Goal: Task Accomplishment & Management: Manage account settings

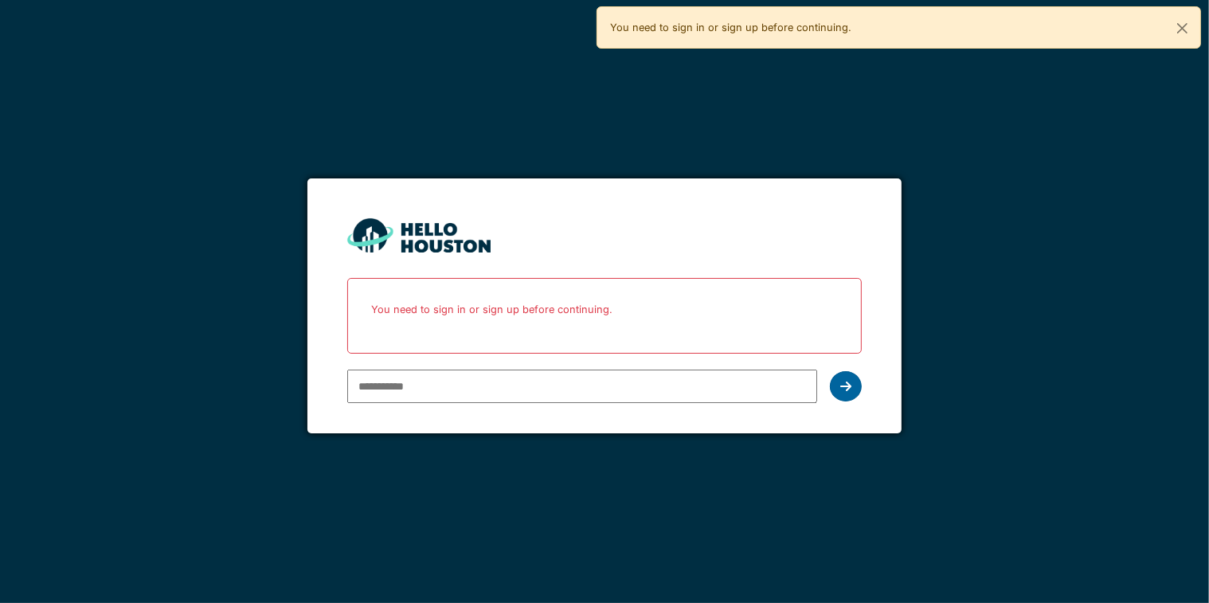
type input "**********"
click at [847, 394] on div at bounding box center [846, 386] width 32 height 30
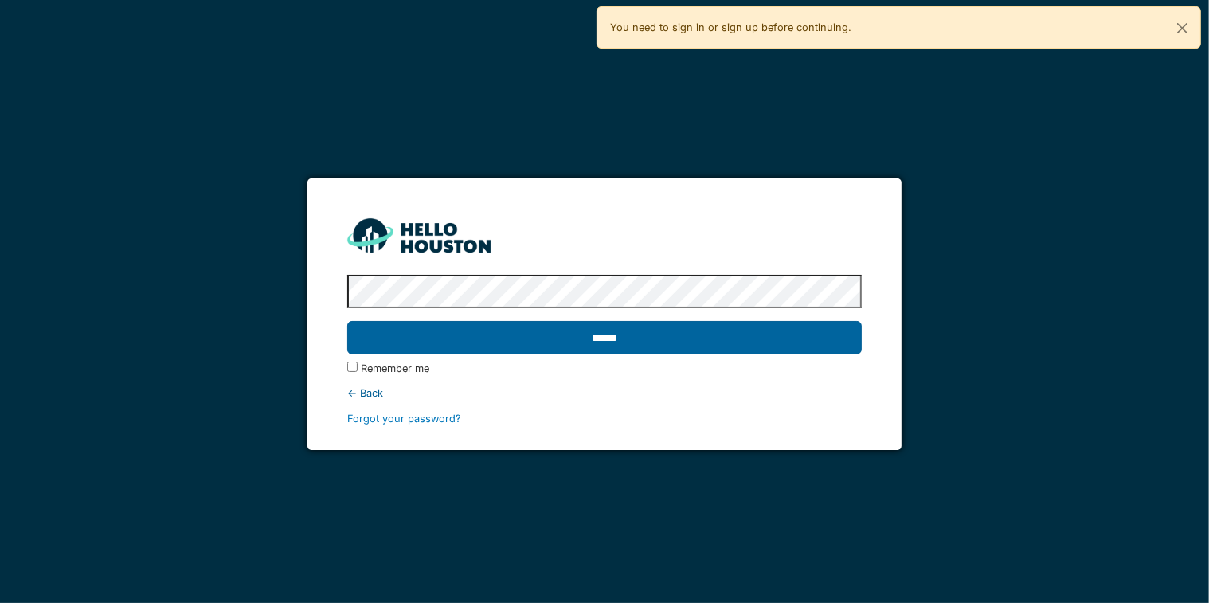
click at [717, 330] on input "******" at bounding box center [604, 337] width 515 height 33
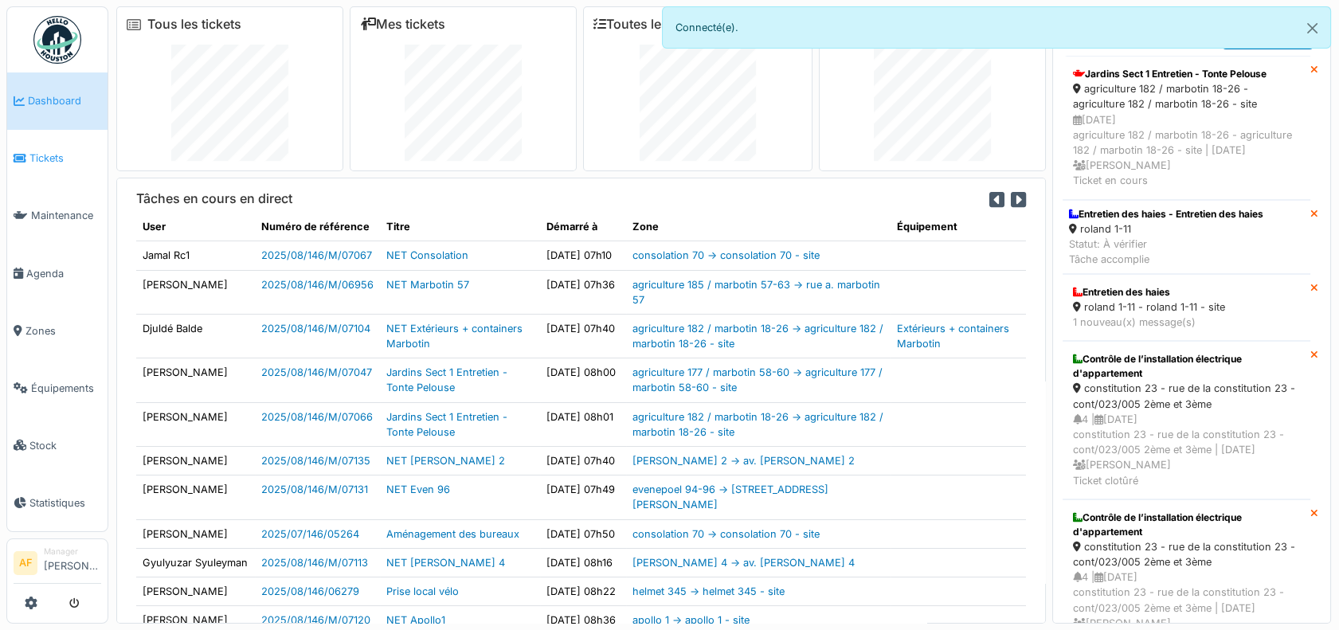
click at [50, 156] on span "Tickets" at bounding box center [65, 158] width 72 height 15
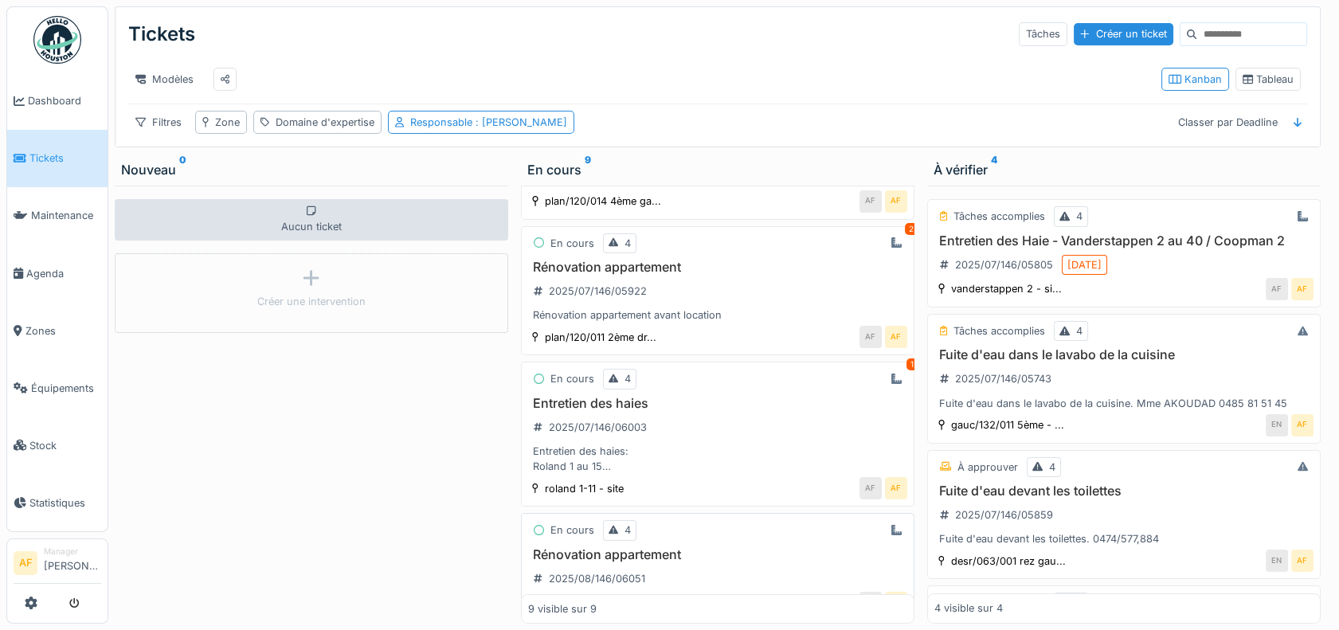
scroll to position [810, 0]
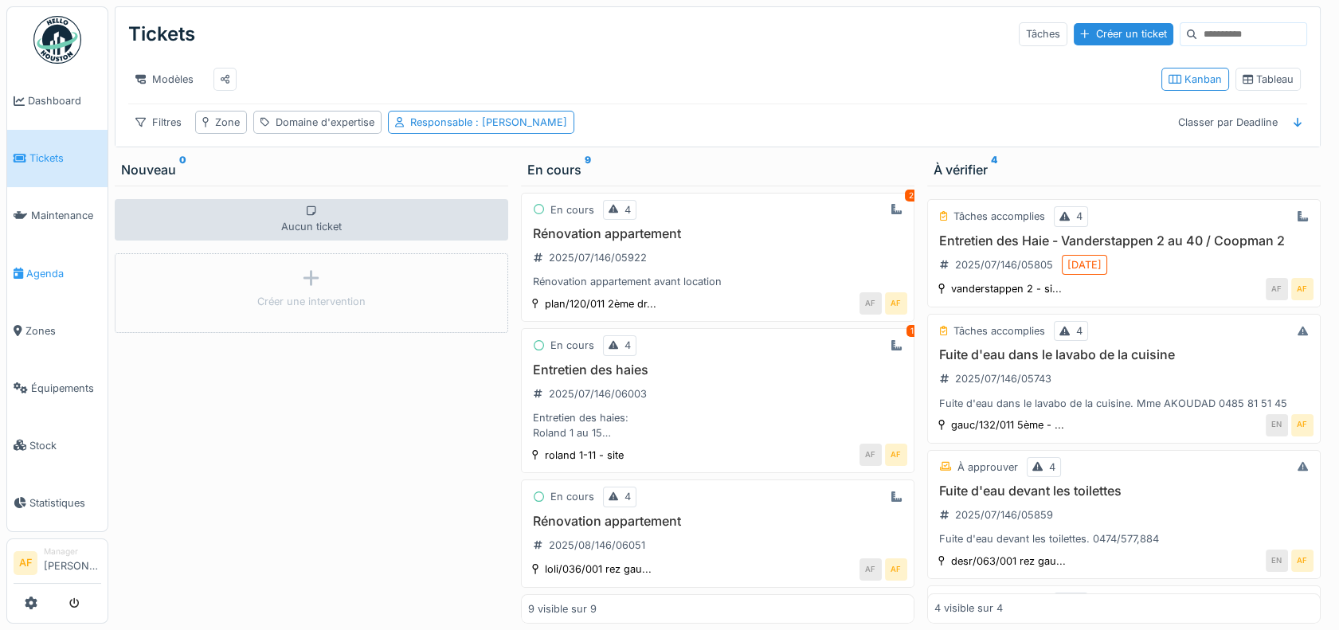
click at [54, 266] on span "Agenda" at bounding box center [63, 273] width 75 height 15
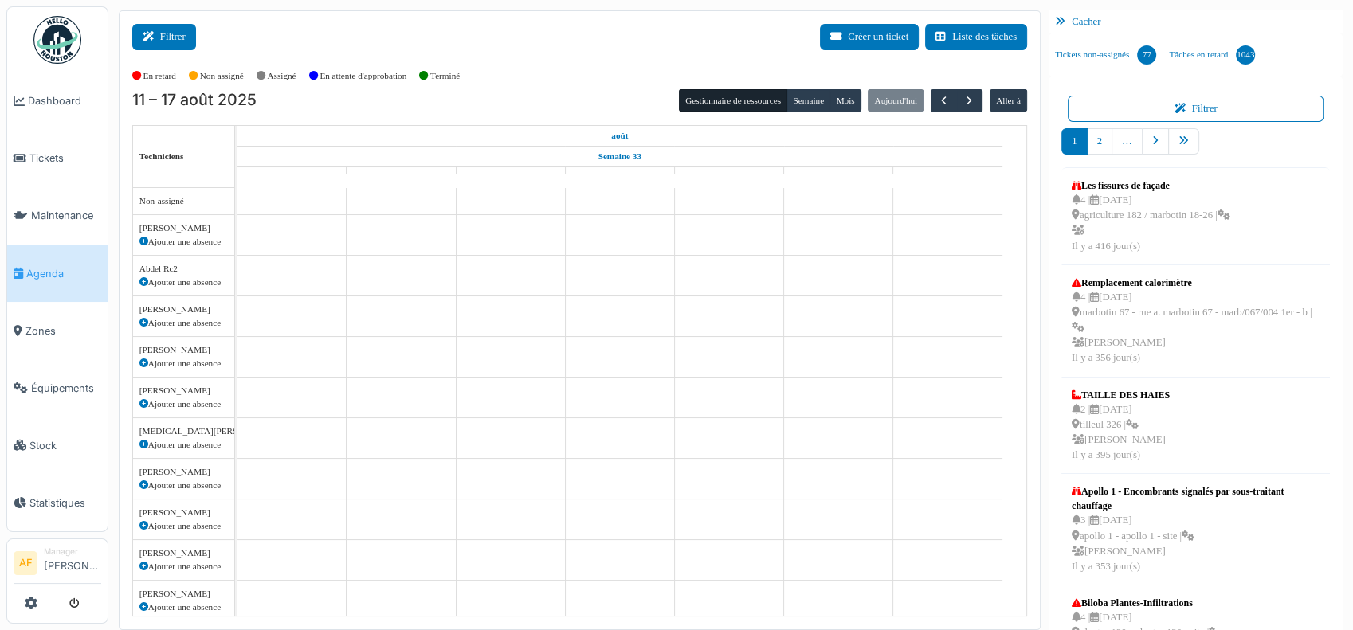
click at [171, 37] on button "Filtrer" at bounding box center [164, 37] width 64 height 26
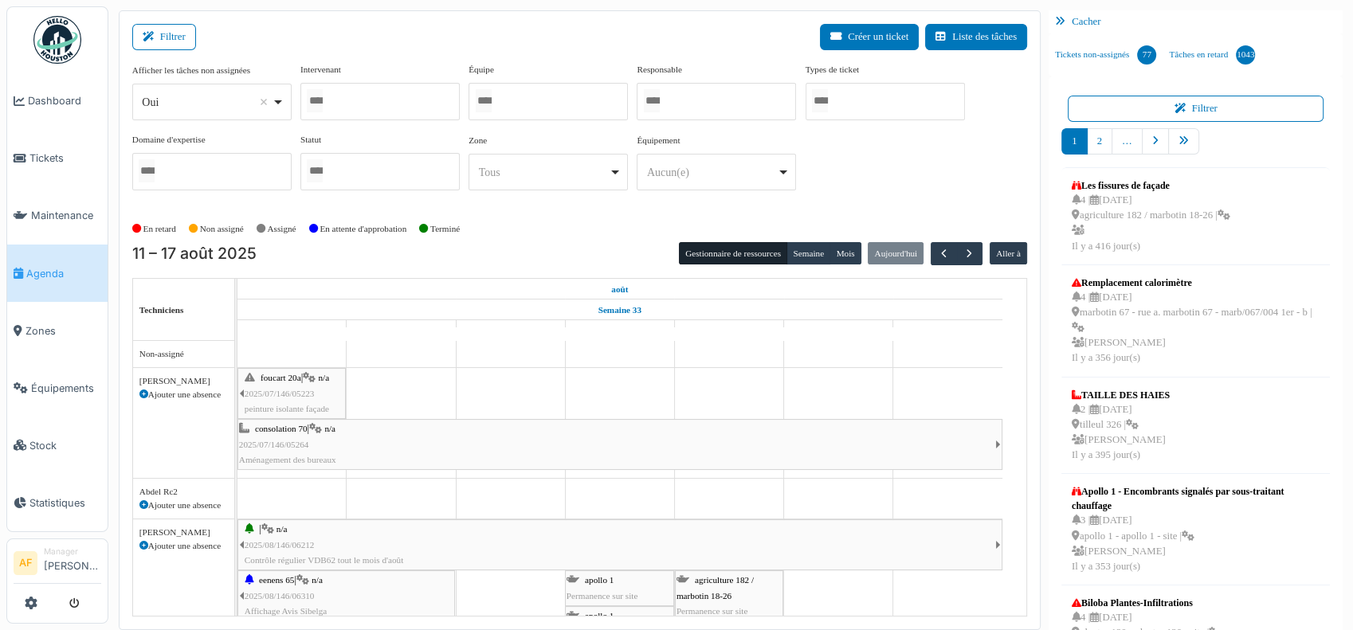
click at [606, 117] on div at bounding box center [547, 101] width 159 height 37
type input "*********"
click at [544, 88] on div "*********" at bounding box center [547, 101] width 159 height 37
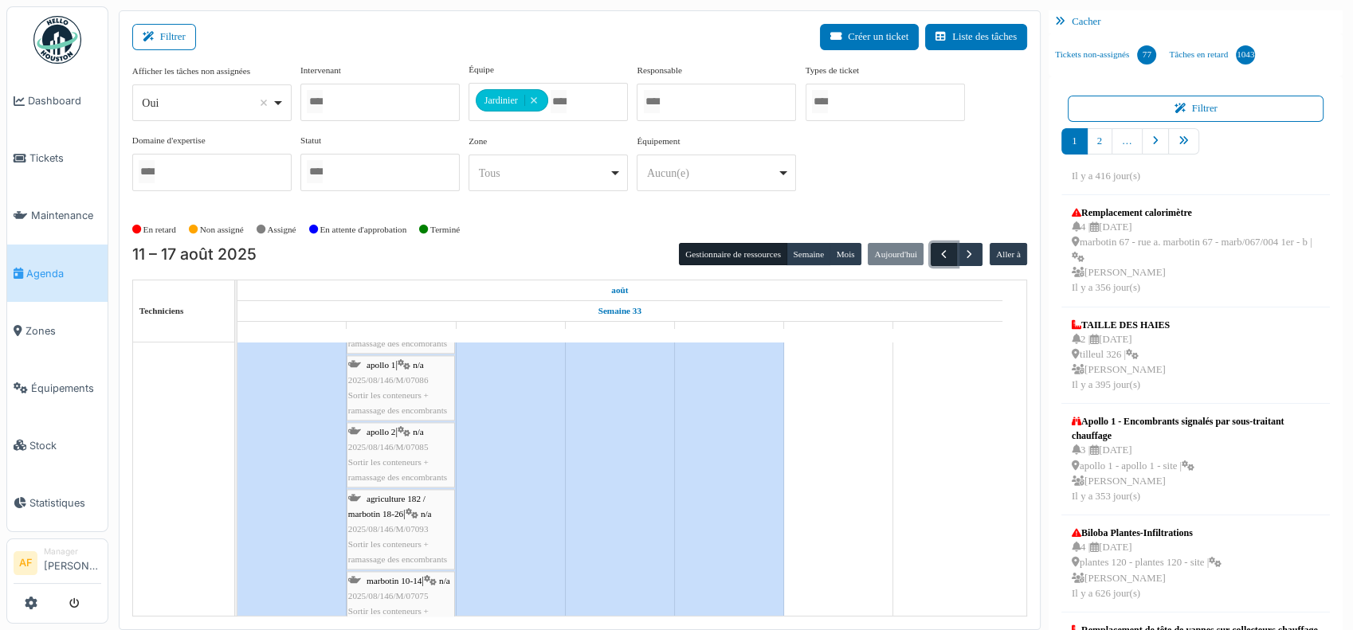
click at [937, 250] on span "button" at bounding box center [944, 255] width 14 height 14
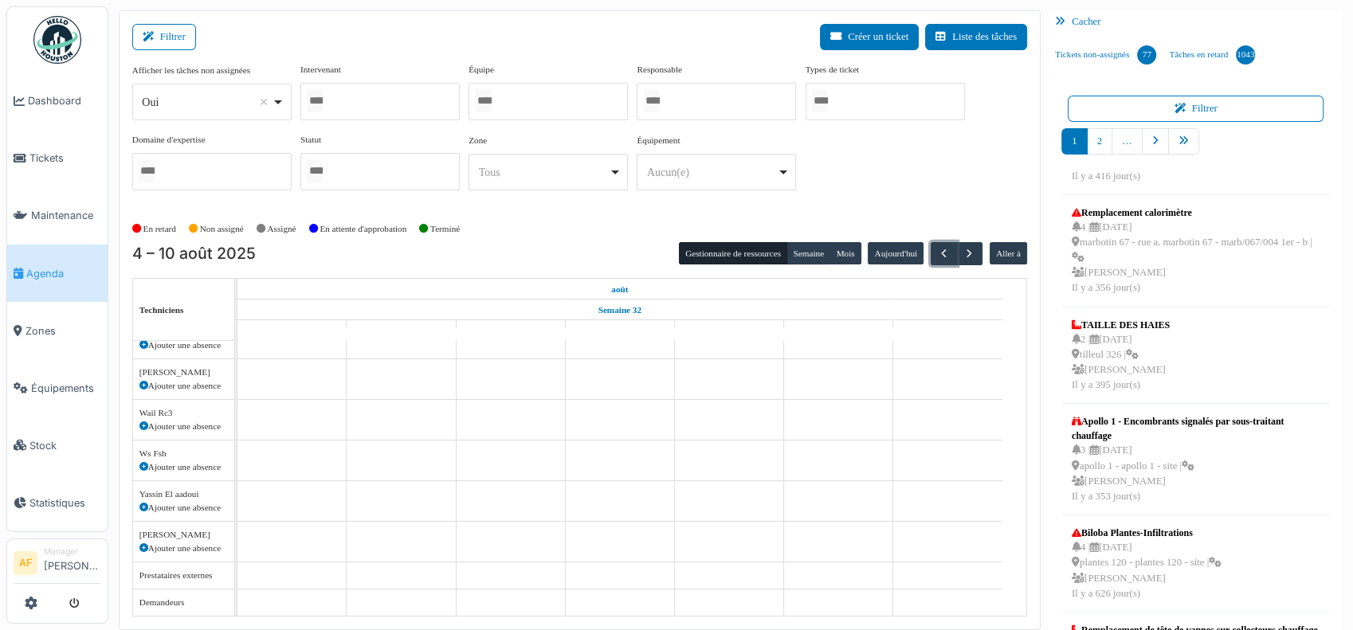
click at [433, 100] on div at bounding box center [379, 101] width 159 height 37
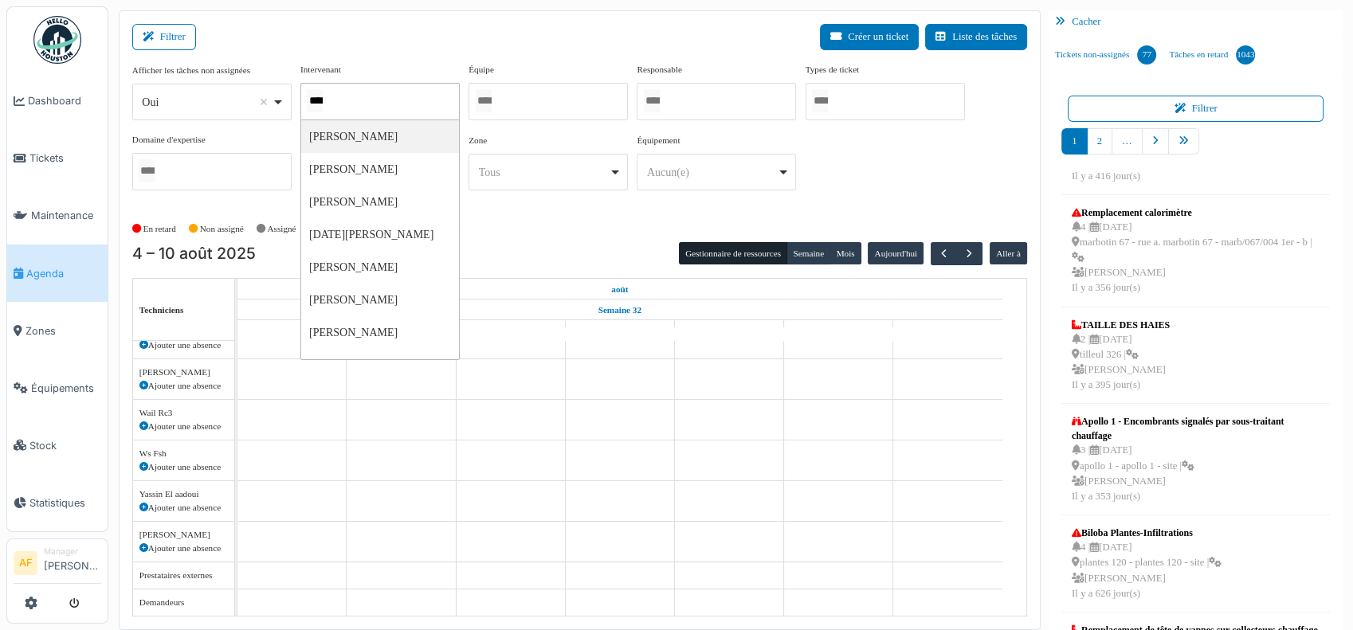
type input "*****"
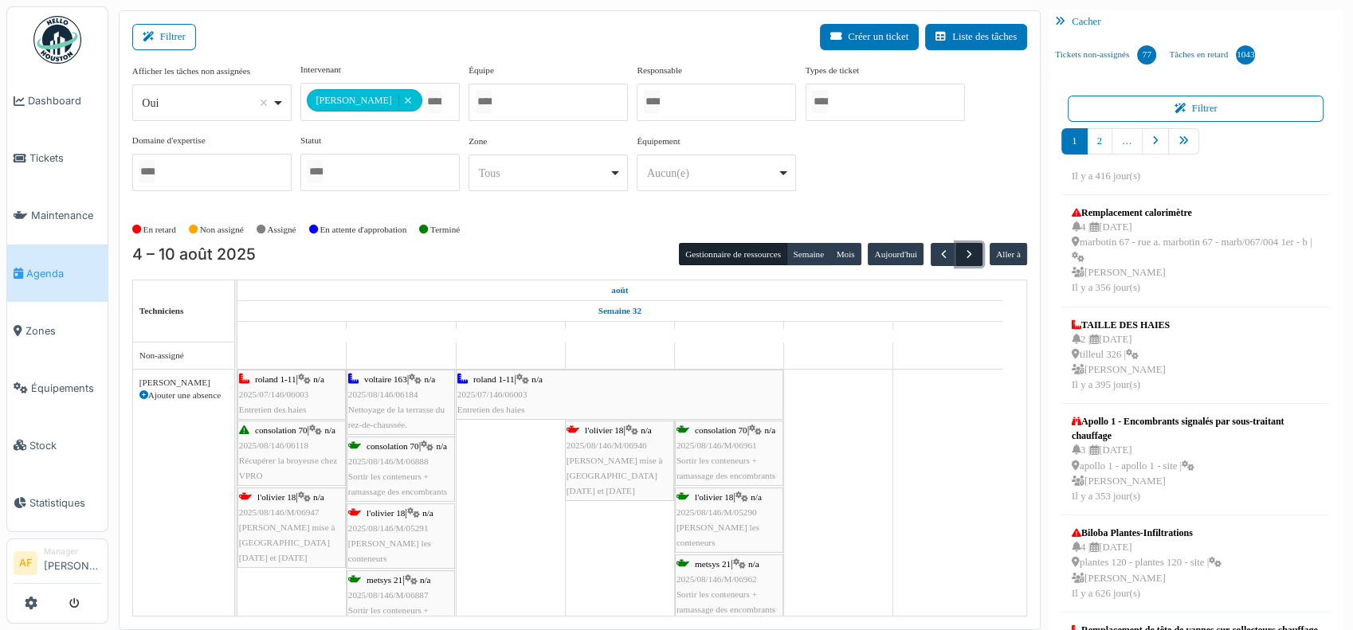
click at [962, 252] on span "button" at bounding box center [969, 255] width 14 height 14
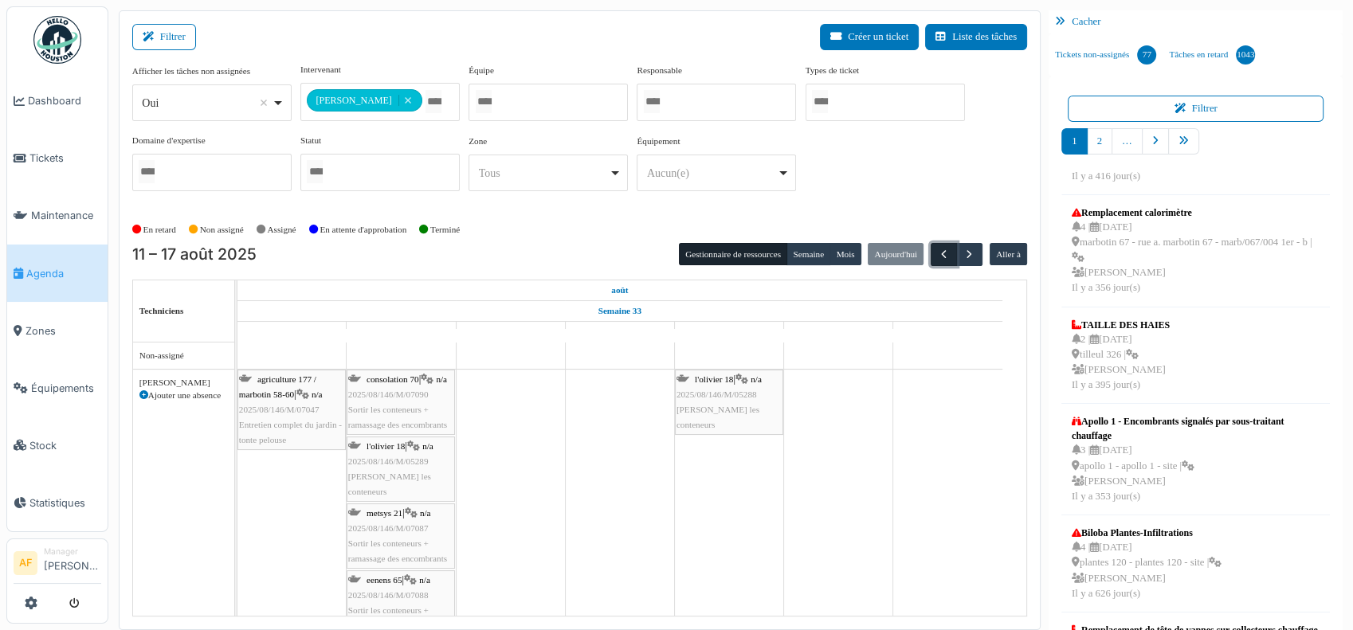
click at [938, 253] on span "button" at bounding box center [944, 255] width 14 height 14
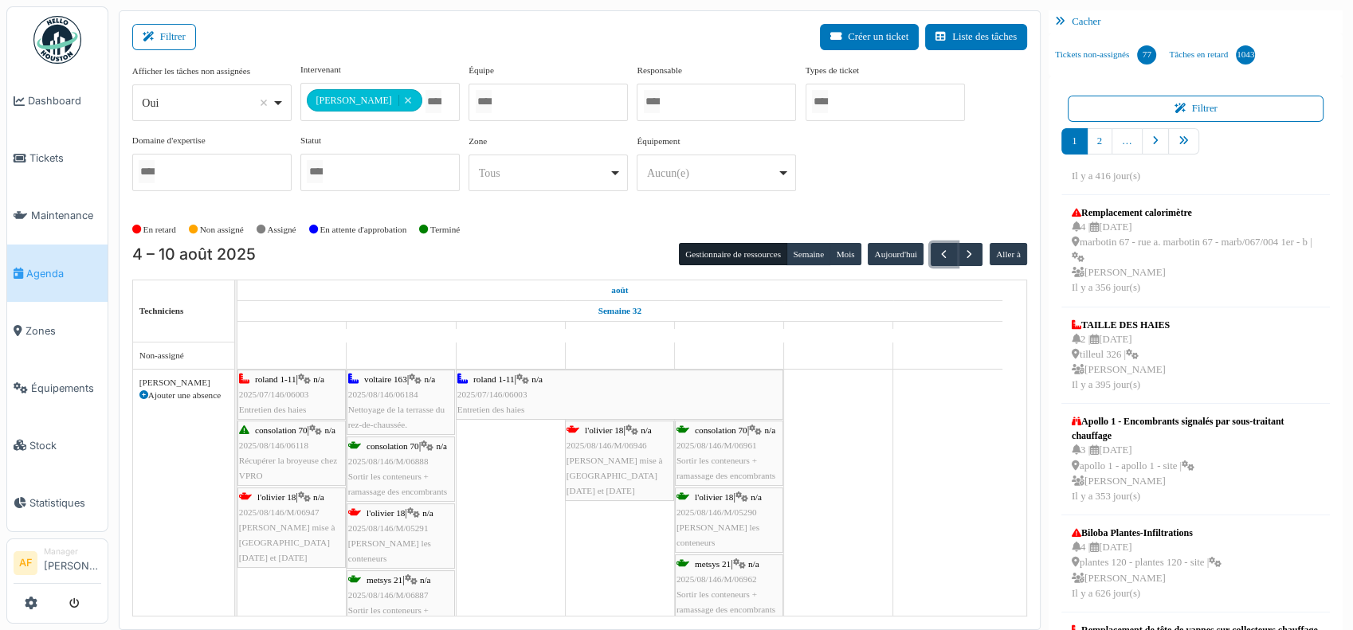
click at [491, 386] on div "roland 1-11 | n/a 2025/07/146/06003 Entretien des haies" at bounding box center [619, 395] width 324 height 46
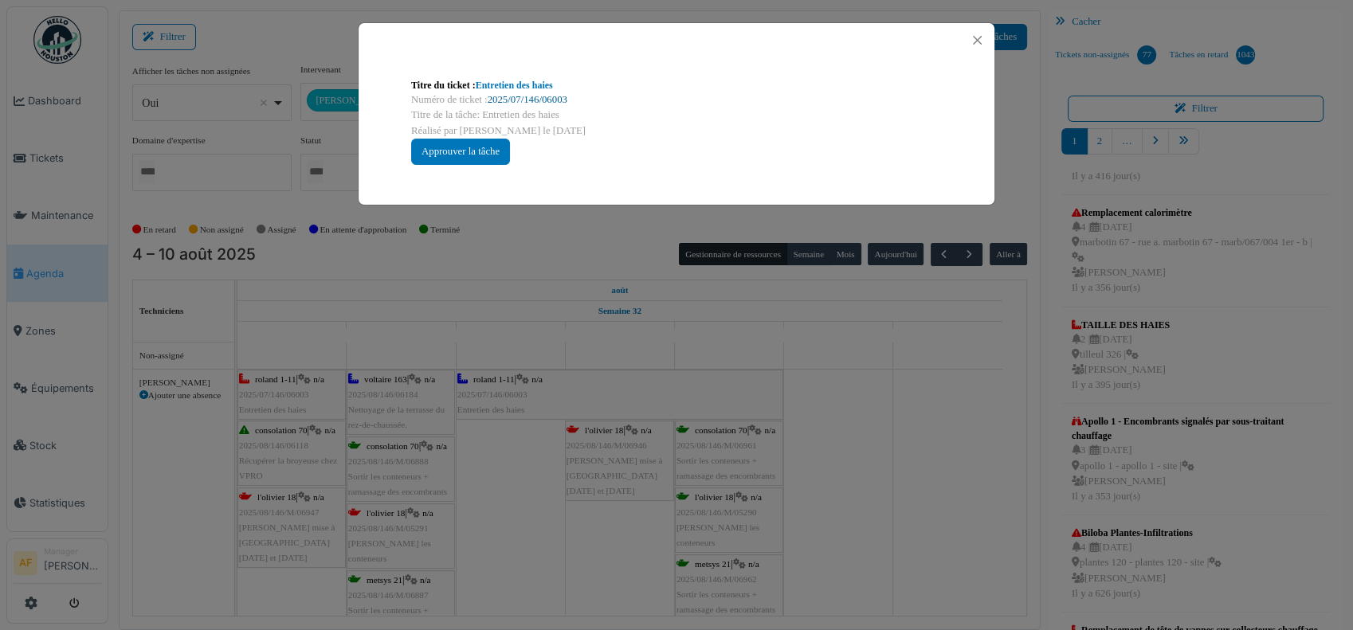
click at [527, 96] on link "2025/07/146/06003" at bounding box center [528, 99] width 80 height 11
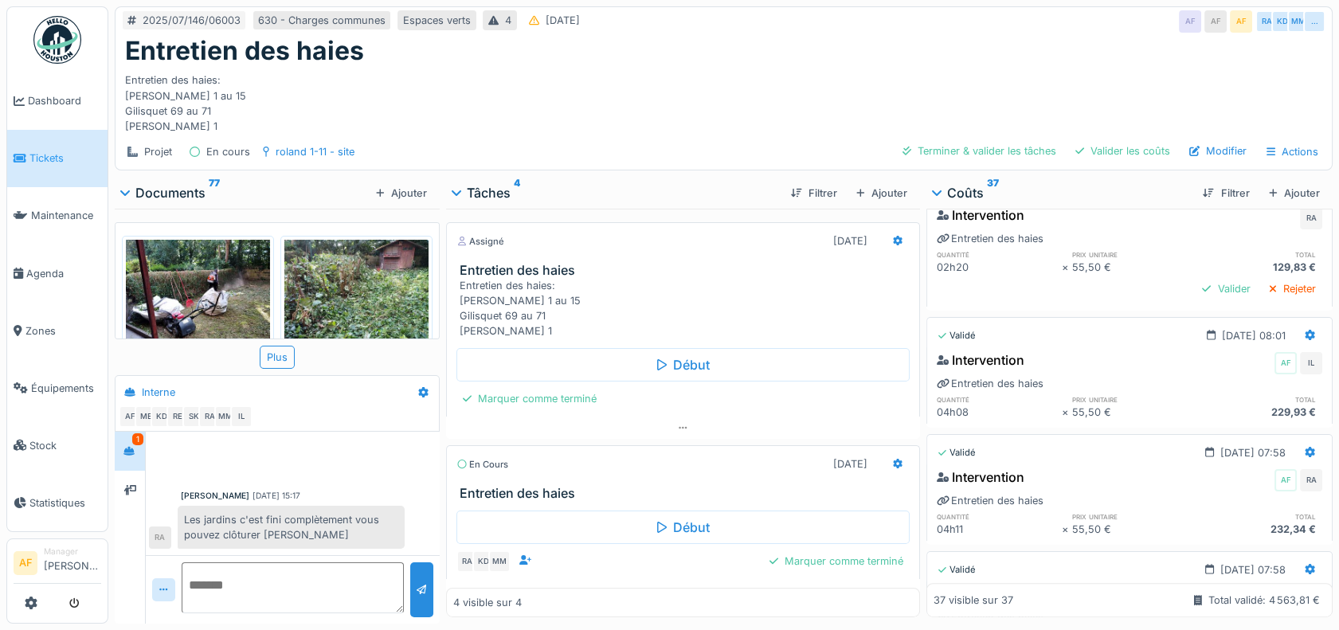
scroll to position [1213, 0]
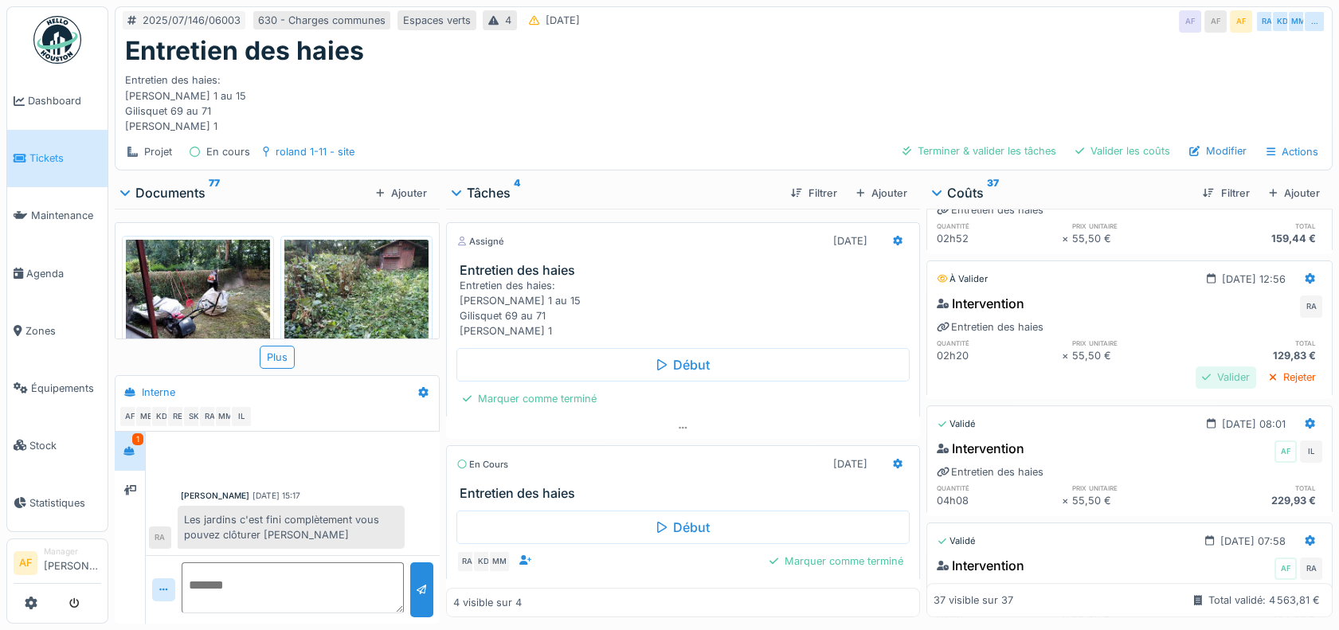
click at [1196, 374] on div "Valider" at bounding box center [1226, 378] width 61 height 22
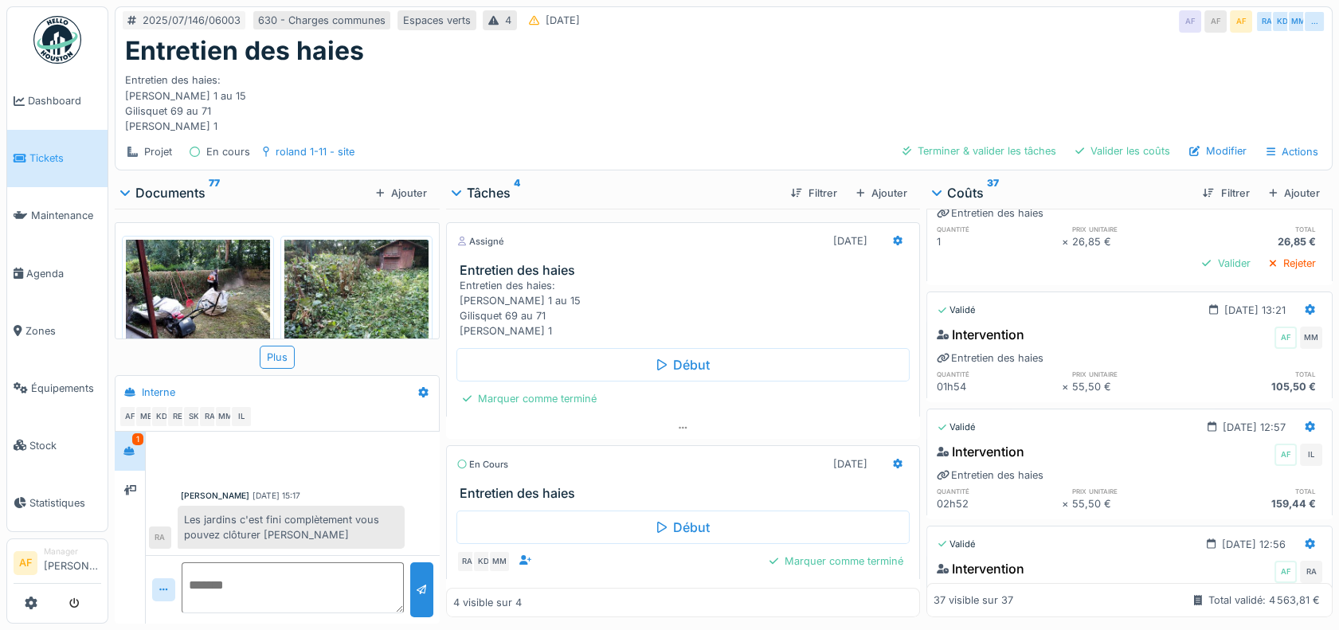
scroll to position [859, 0]
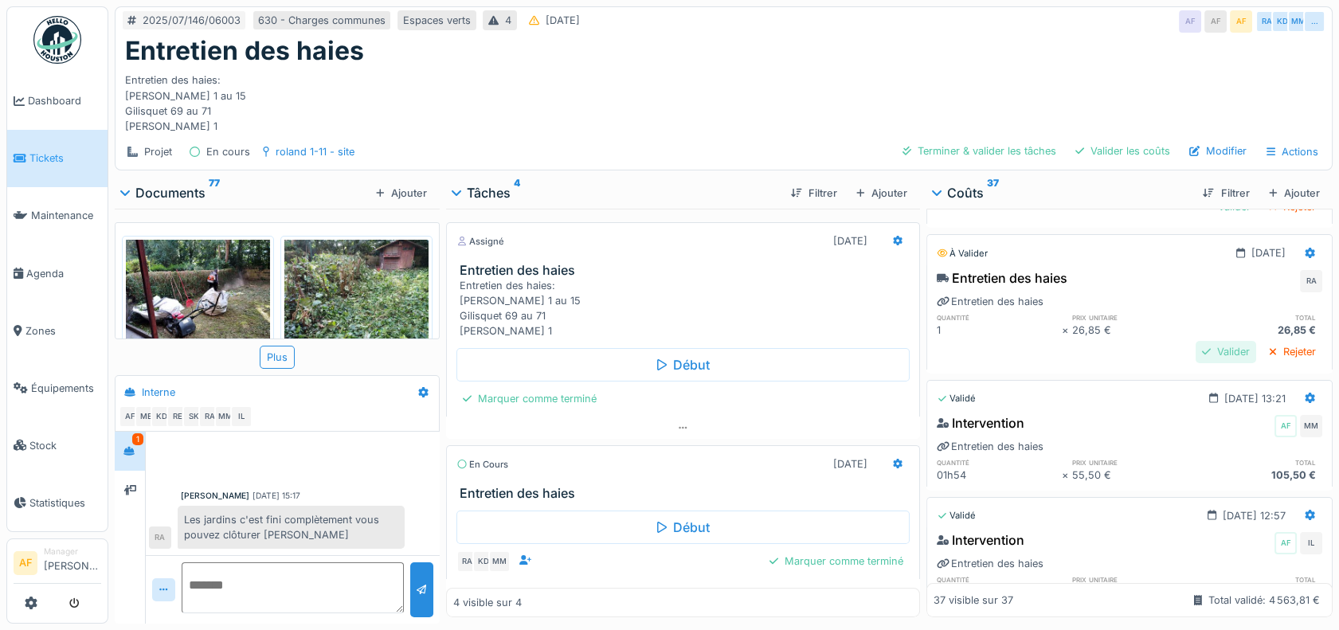
click at [1196, 349] on div "Valider" at bounding box center [1226, 352] width 61 height 22
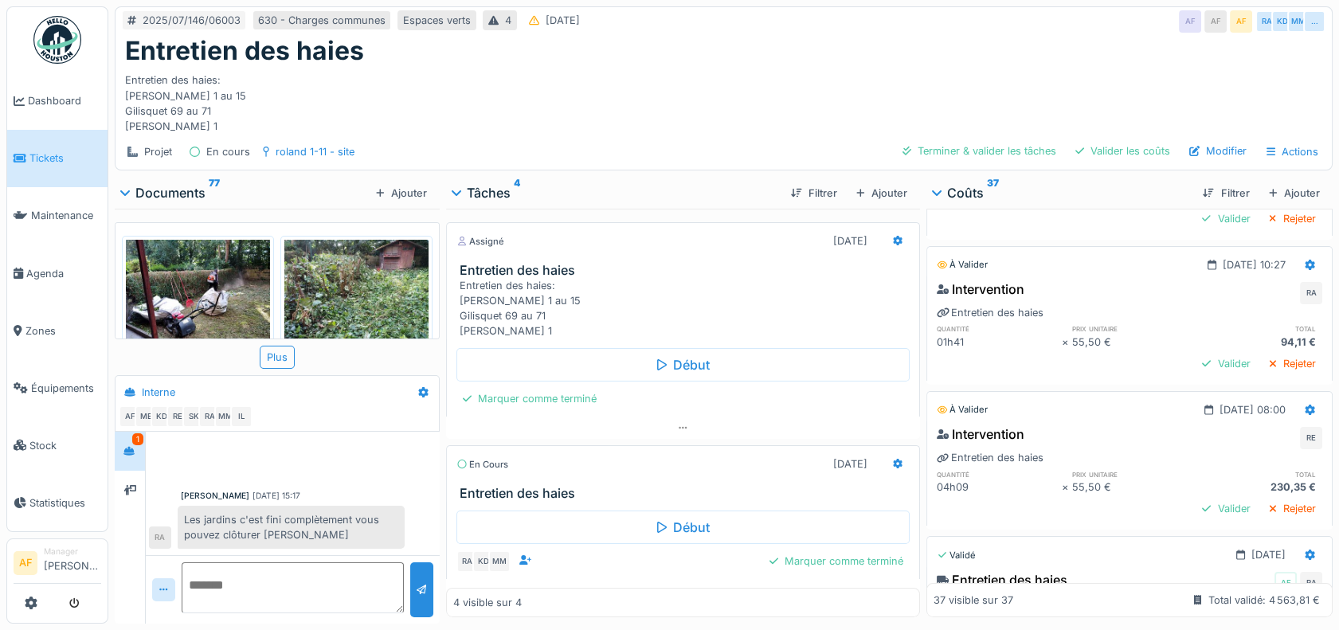
scroll to position [547, 0]
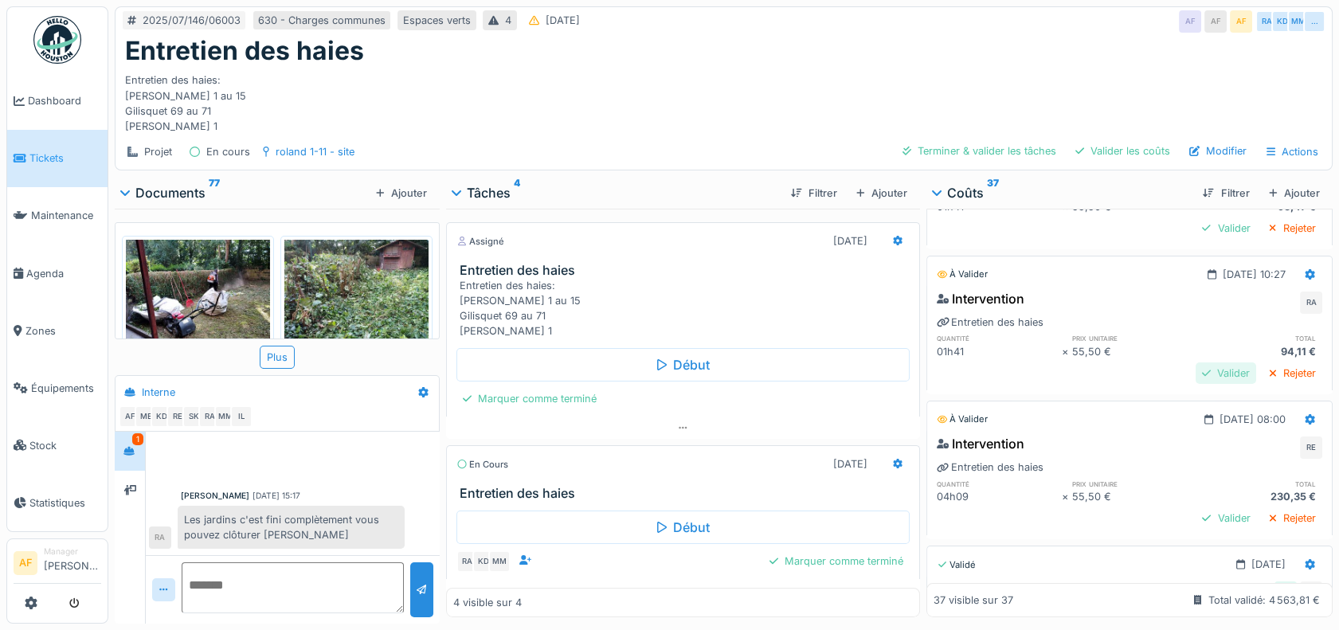
click at [1196, 368] on div "Valider" at bounding box center [1226, 374] width 61 height 22
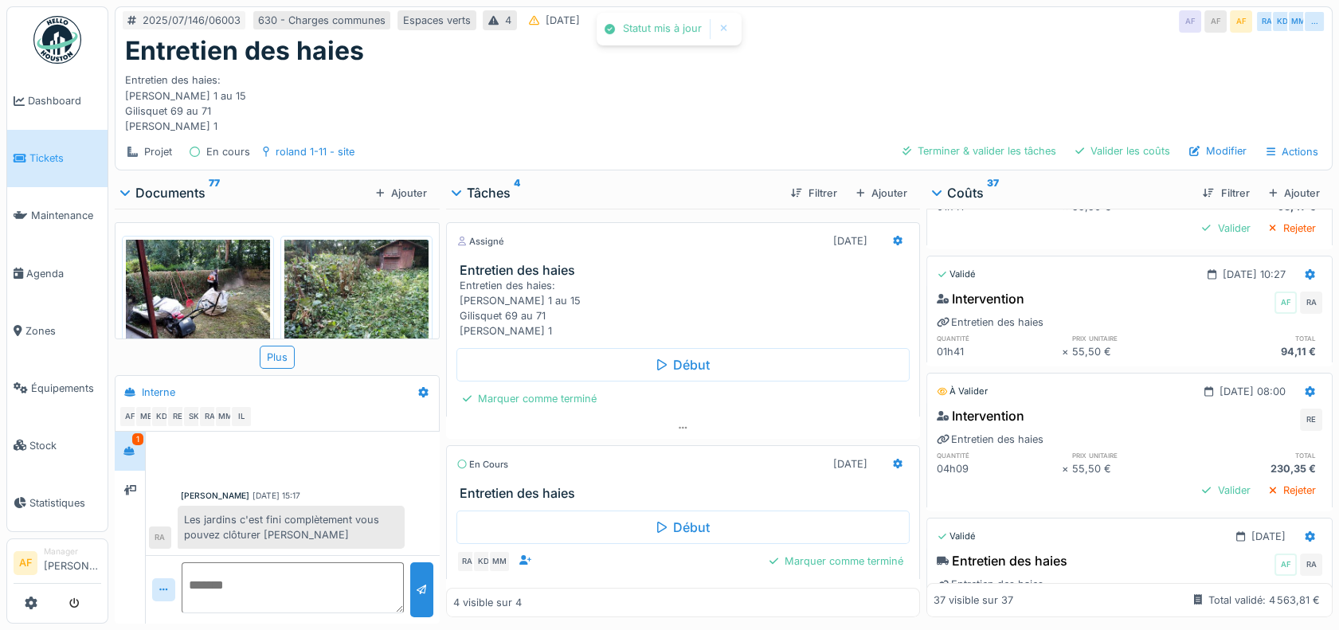
scroll to position [421, 0]
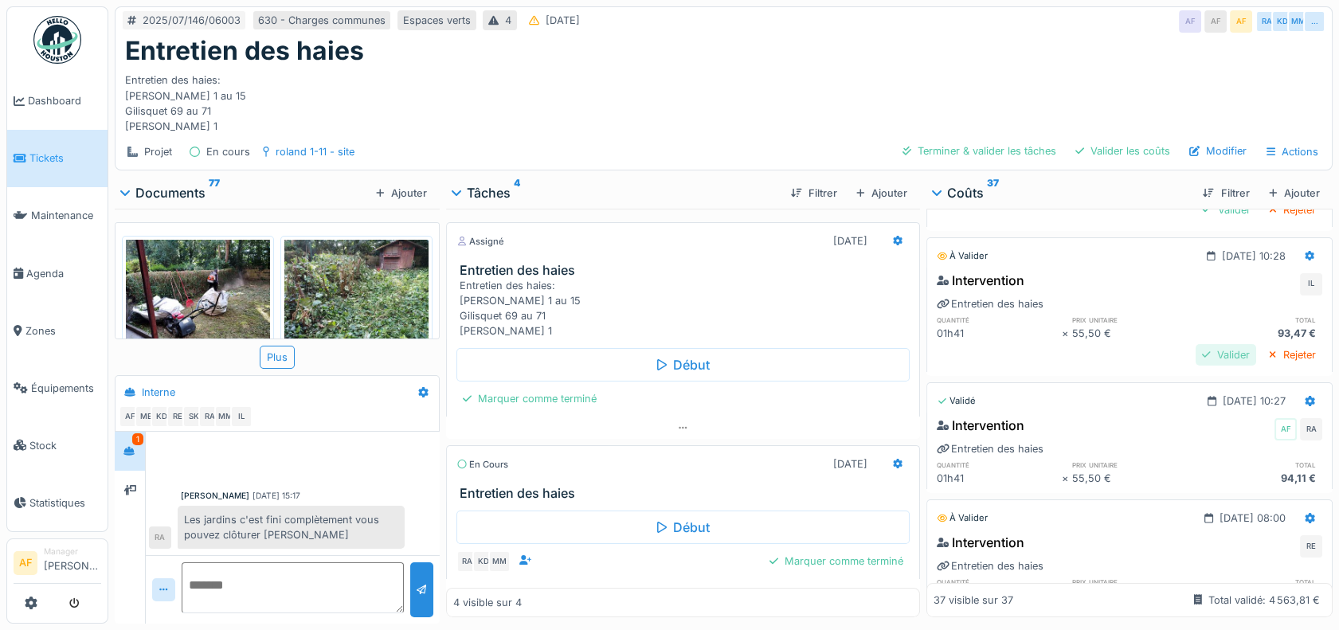
click at [1196, 351] on div "Valider" at bounding box center [1226, 355] width 61 height 22
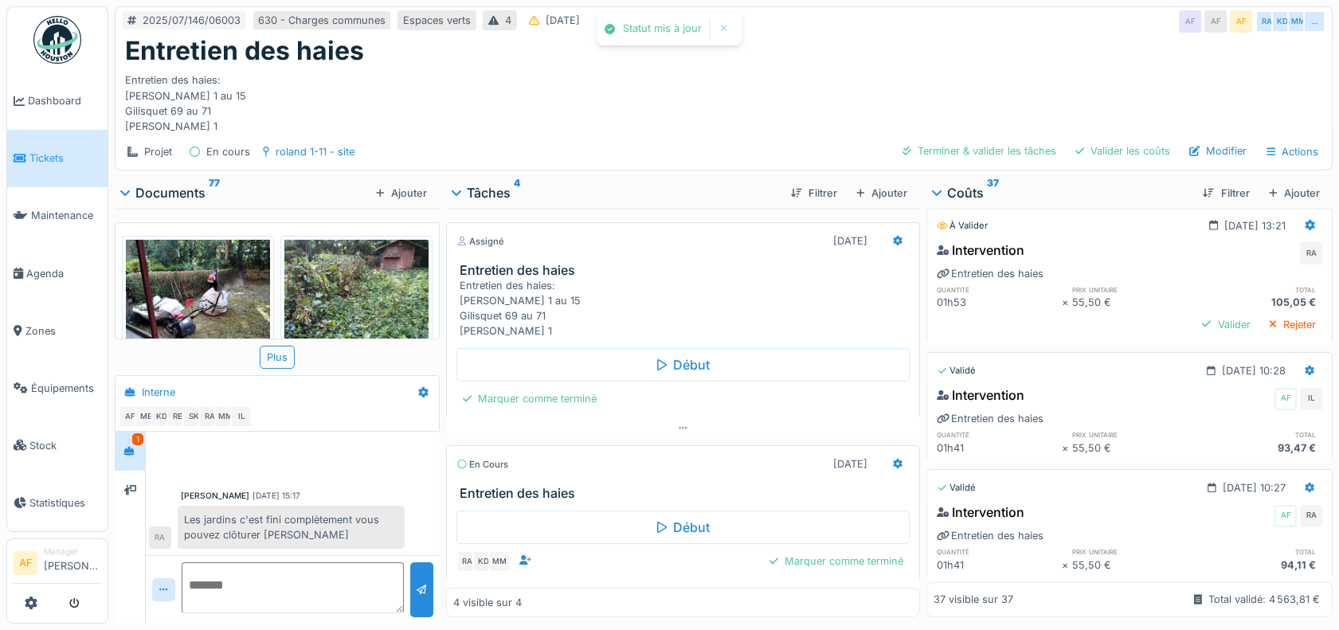
scroll to position [287, 0]
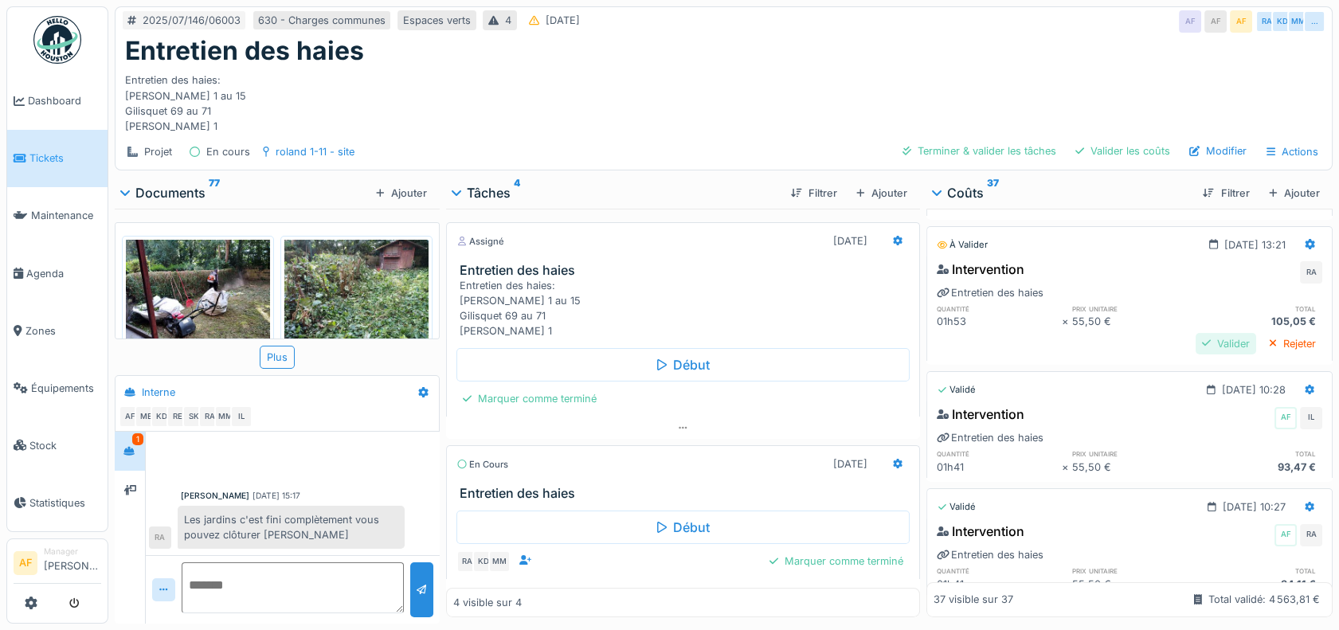
click at [1196, 344] on div "Valider" at bounding box center [1226, 344] width 61 height 22
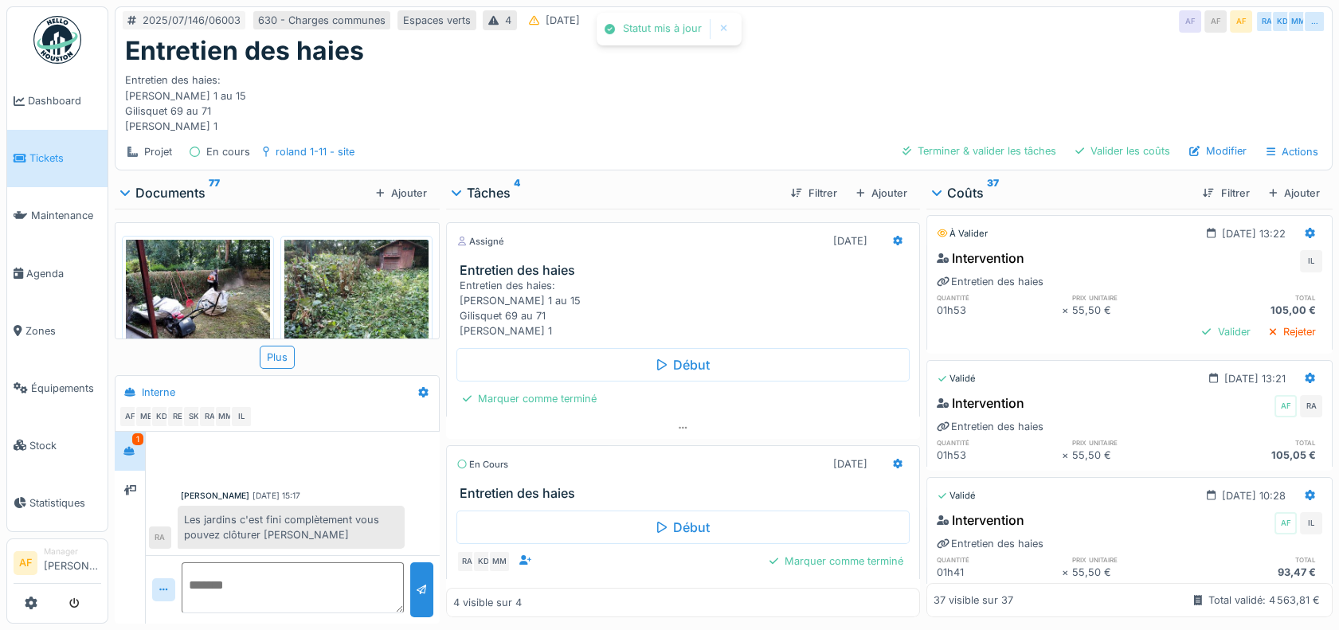
scroll to position [143, 0]
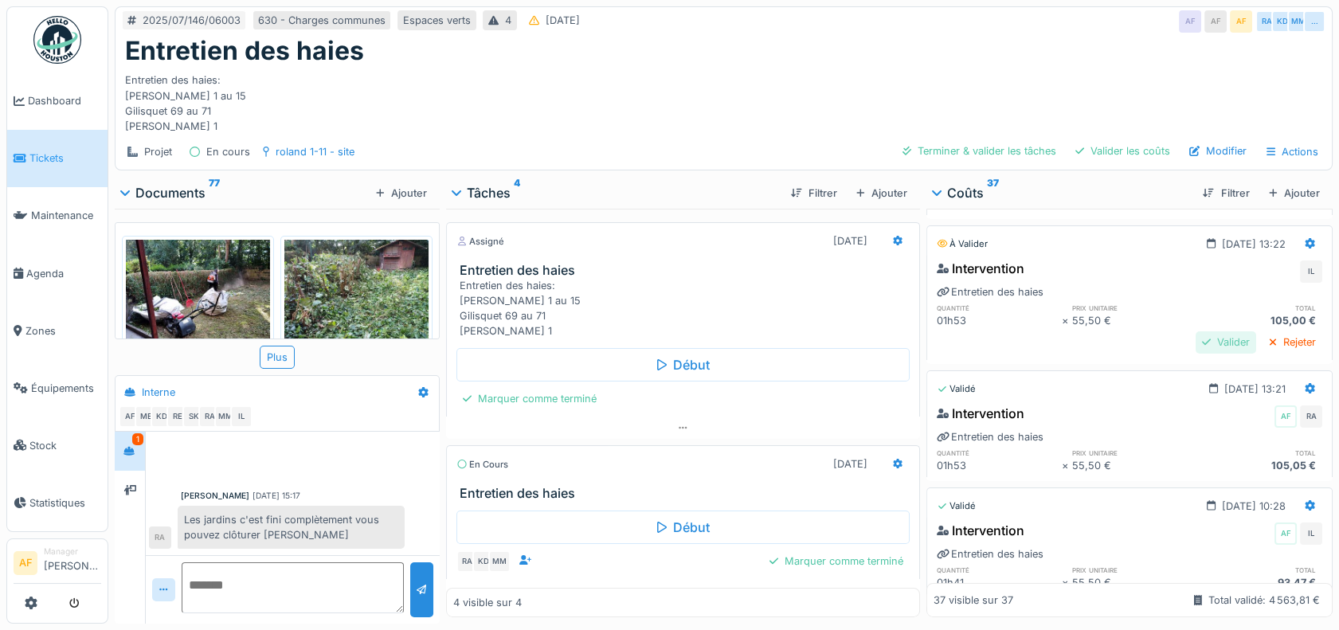
click at [1202, 338] on div at bounding box center [1206, 342] width 9 height 15
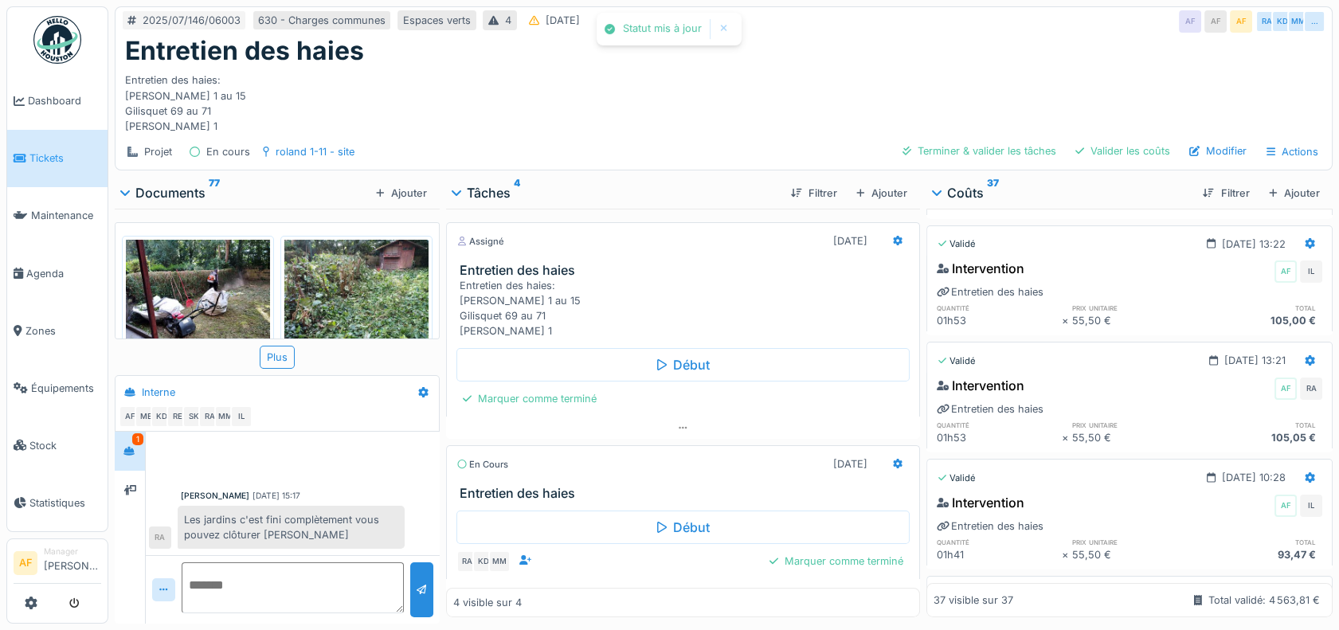
scroll to position [48, 0]
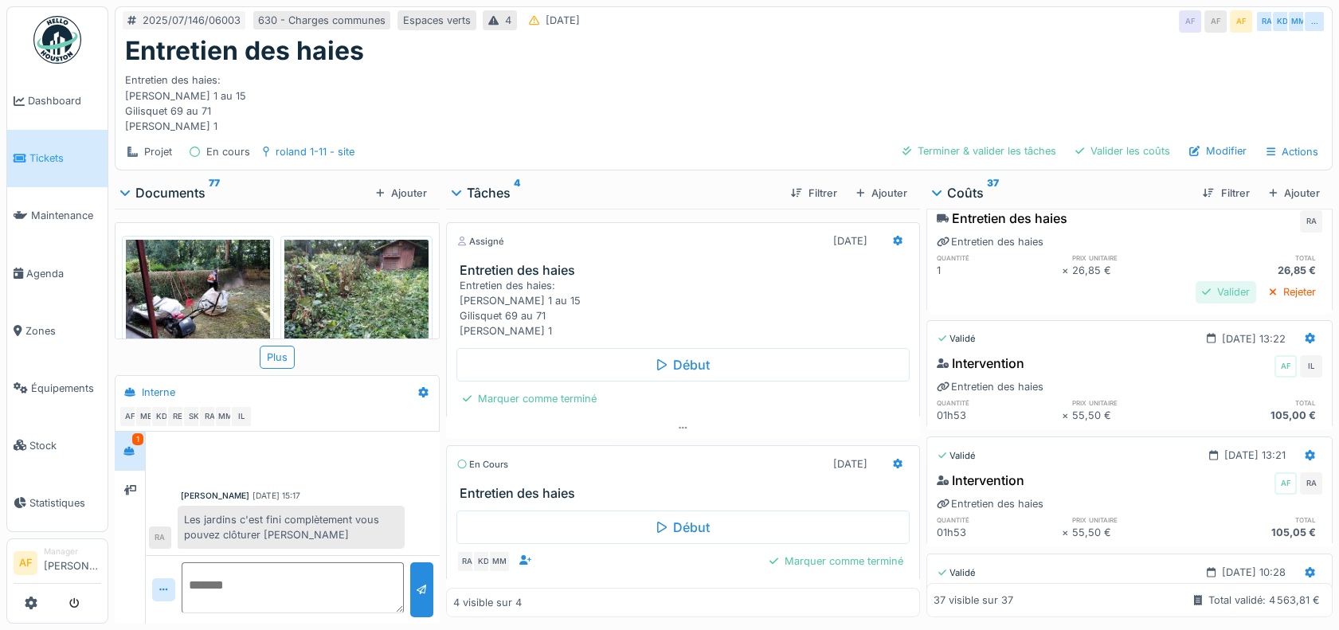
click at [1196, 290] on div "Valider" at bounding box center [1226, 292] width 61 height 22
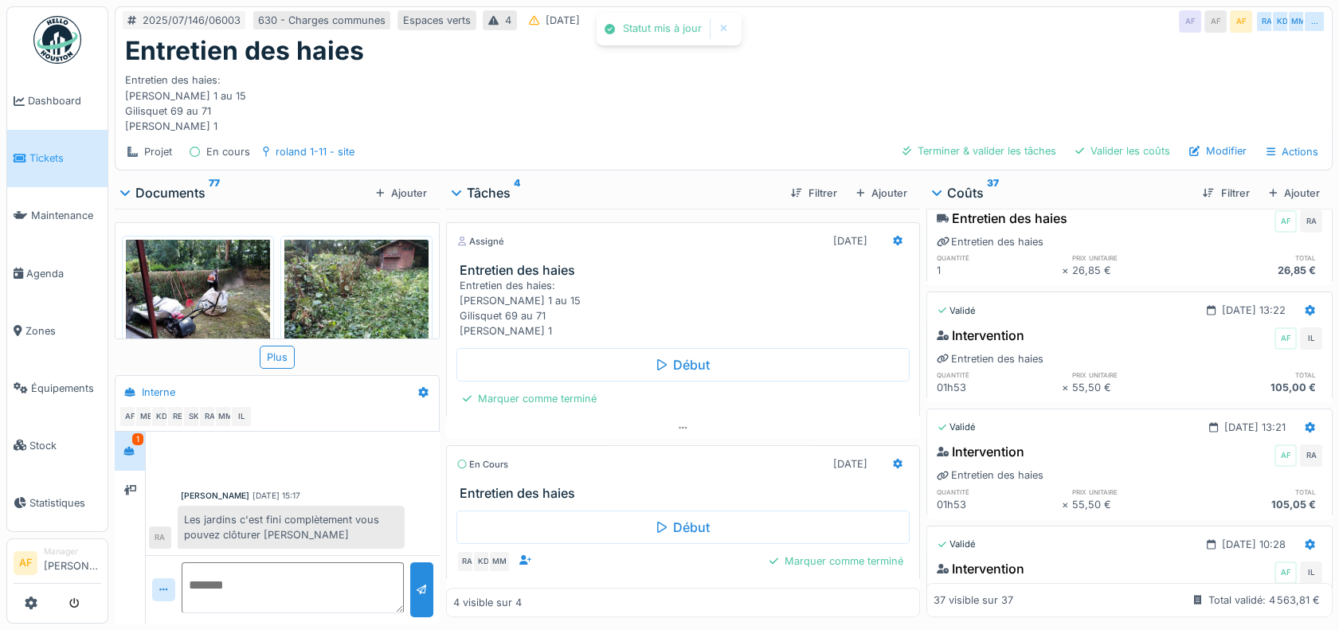
scroll to position [0, 0]
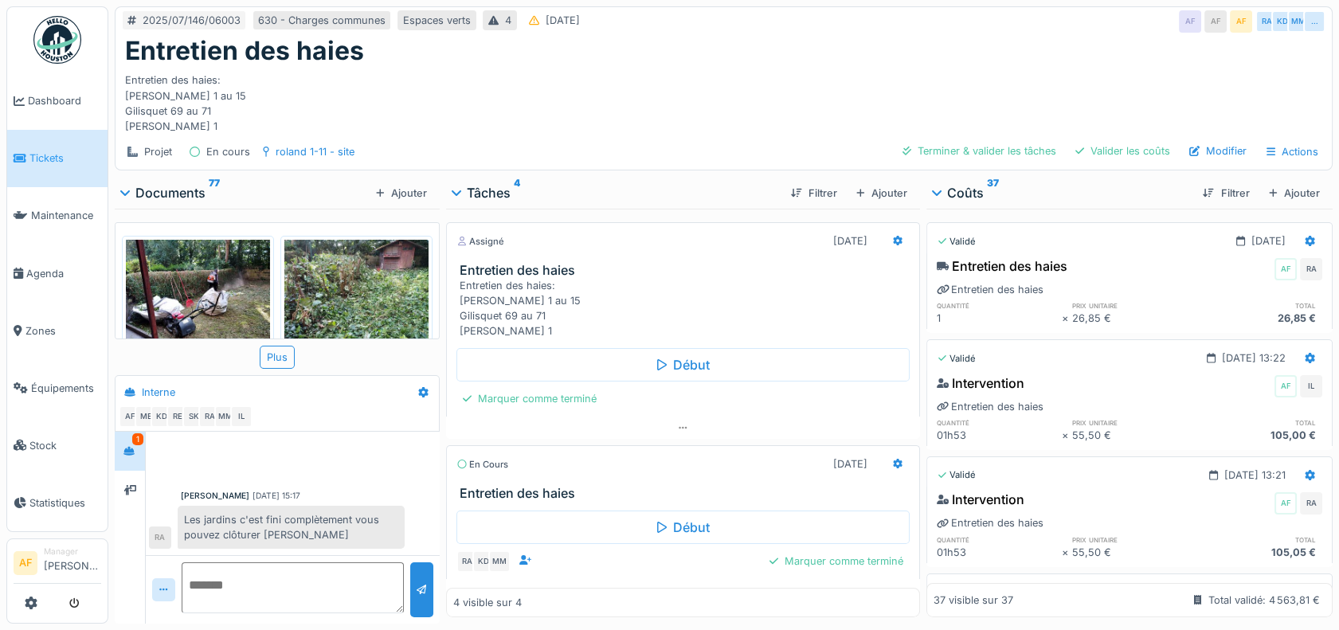
click at [890, 77] on div "Entretien des haies: Roland 1 au 15 Gilisquet 69 au 71 Désiré Desmet 1" at bounding box center [724, 100] width 1198 height 68
click at [29, 268] on span "Agenda" at bounding box center [63, 273] width 75 height 15
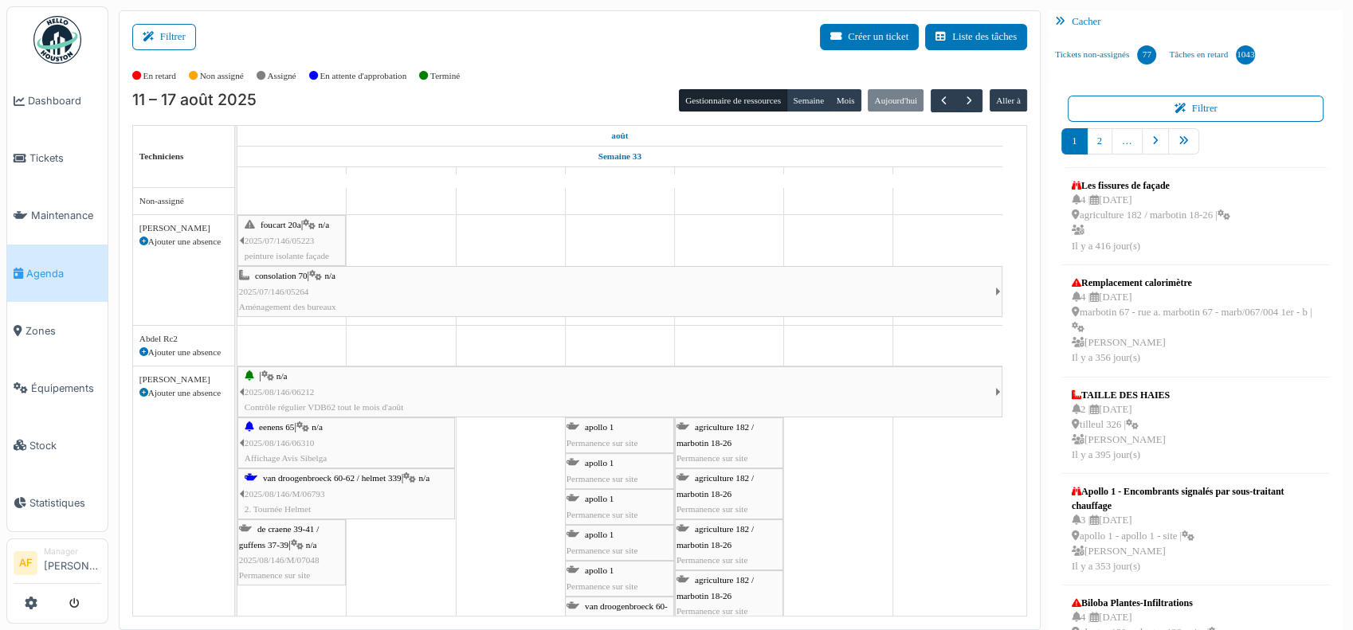
scroll to position [88, 0]
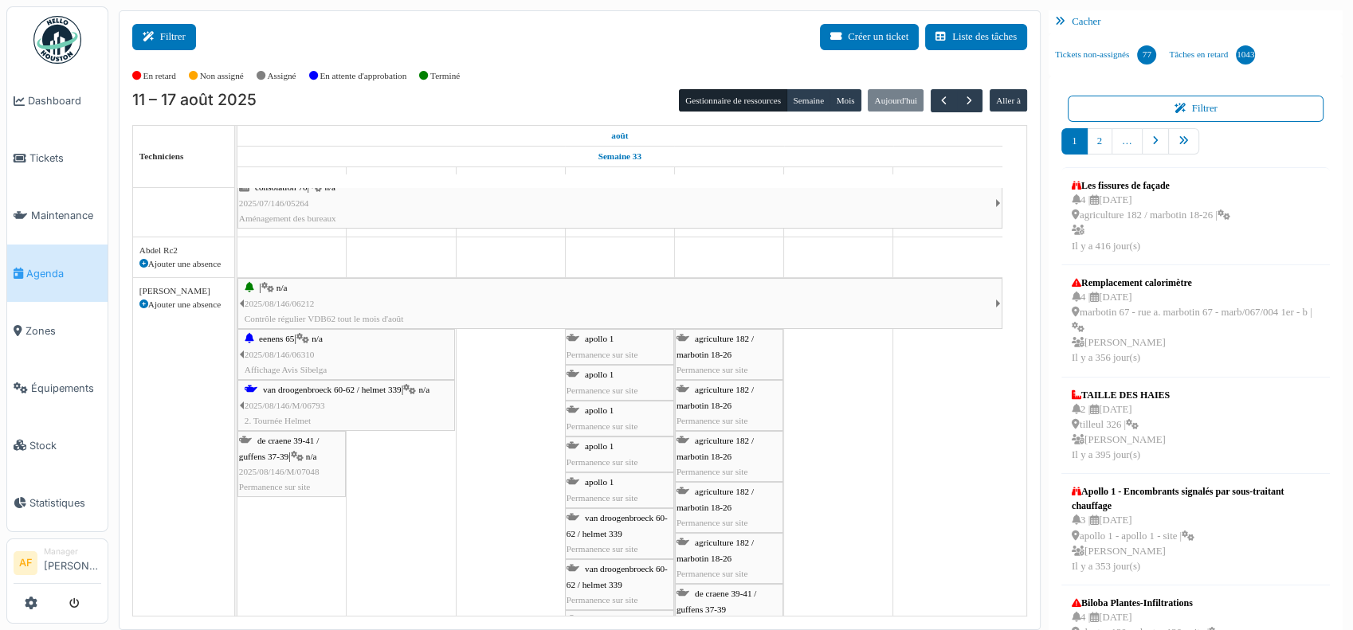
click at [172, 34] on button "Filtrer" at bounding box center [164, 37] width 64 height 26
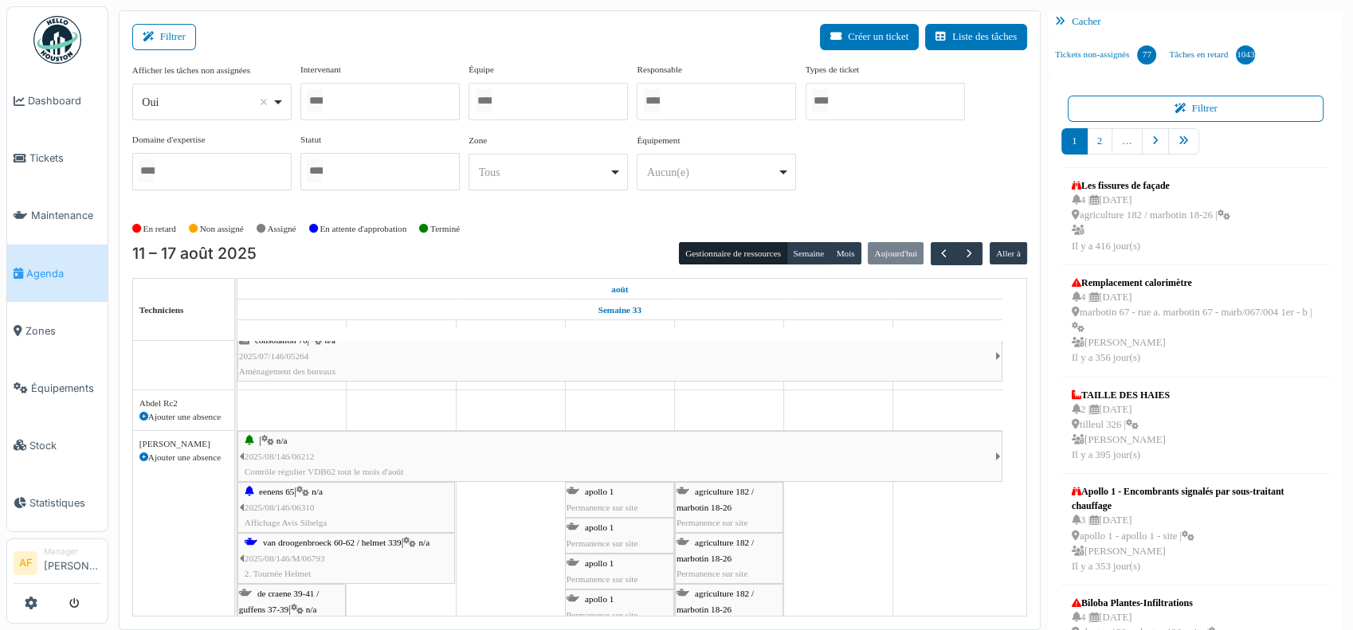
click at [378, 103] on div at bounding box center [379, 101] width 159 height 37
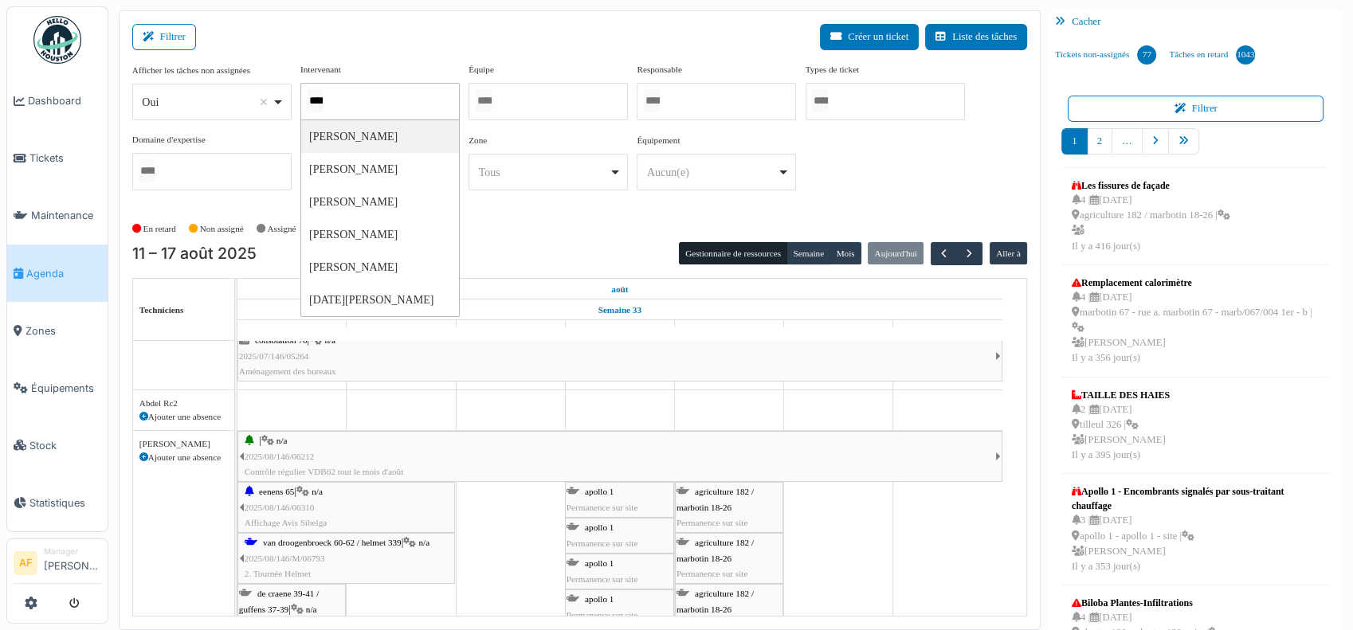
type input "*****"
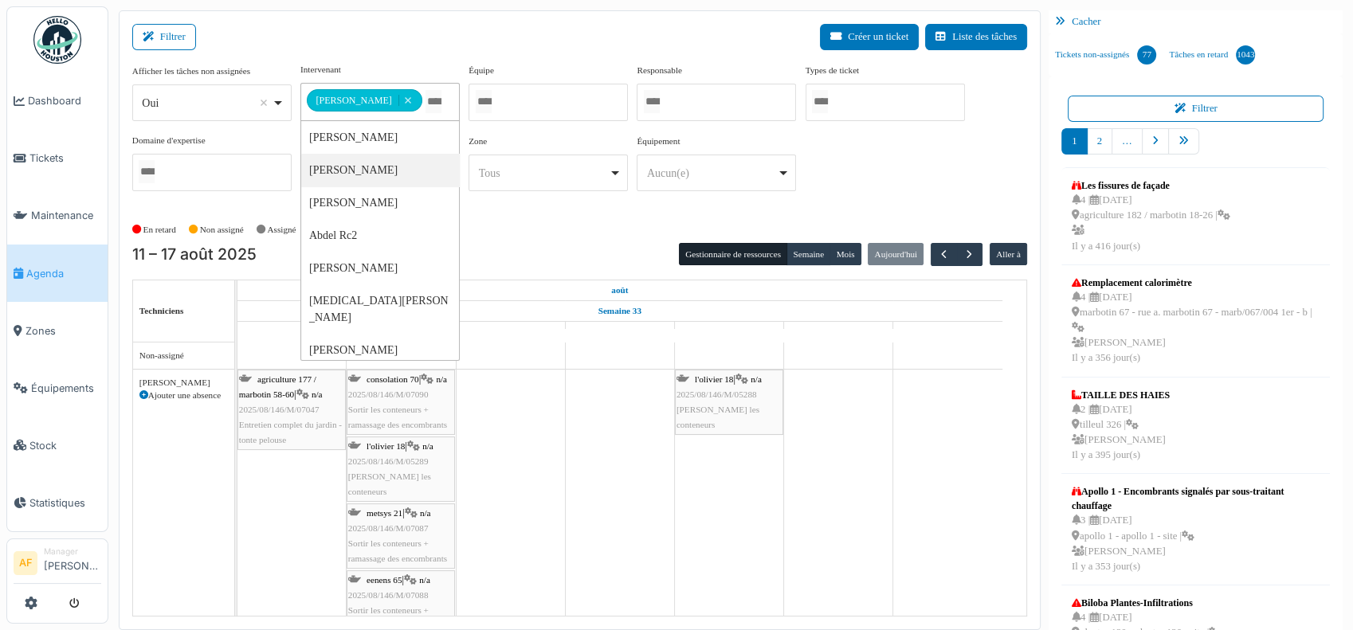
scroll to position [65, 0]
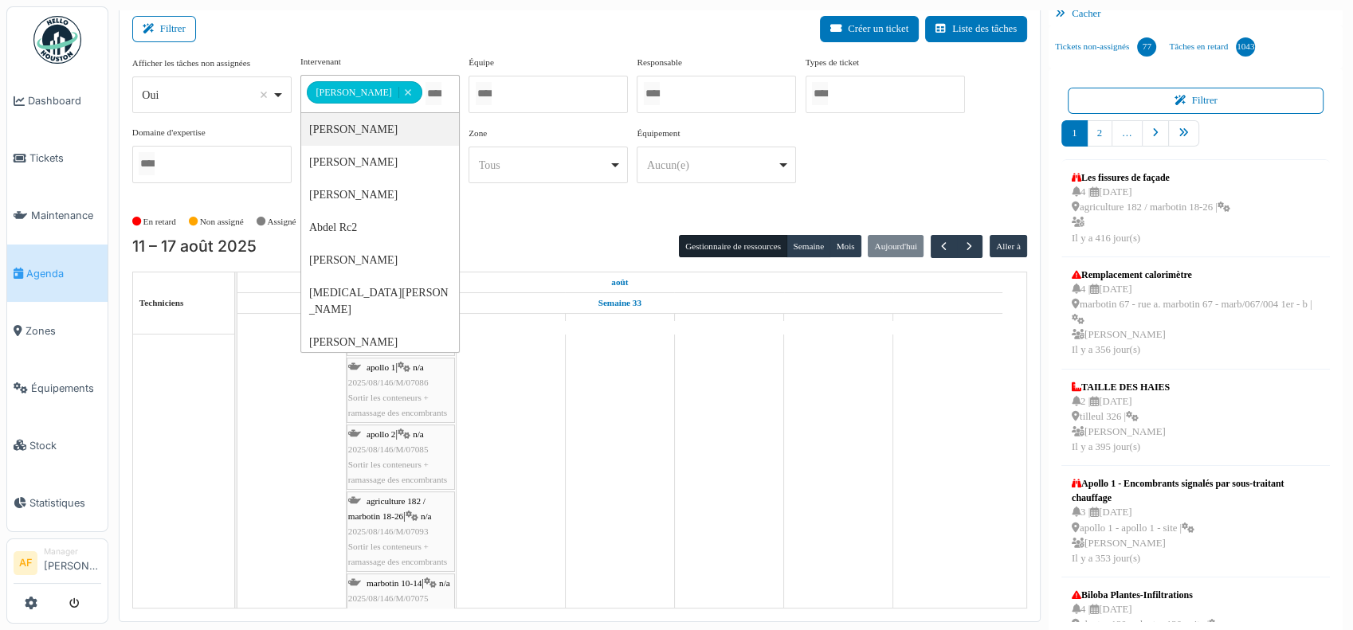
scroll to position [13, 0]
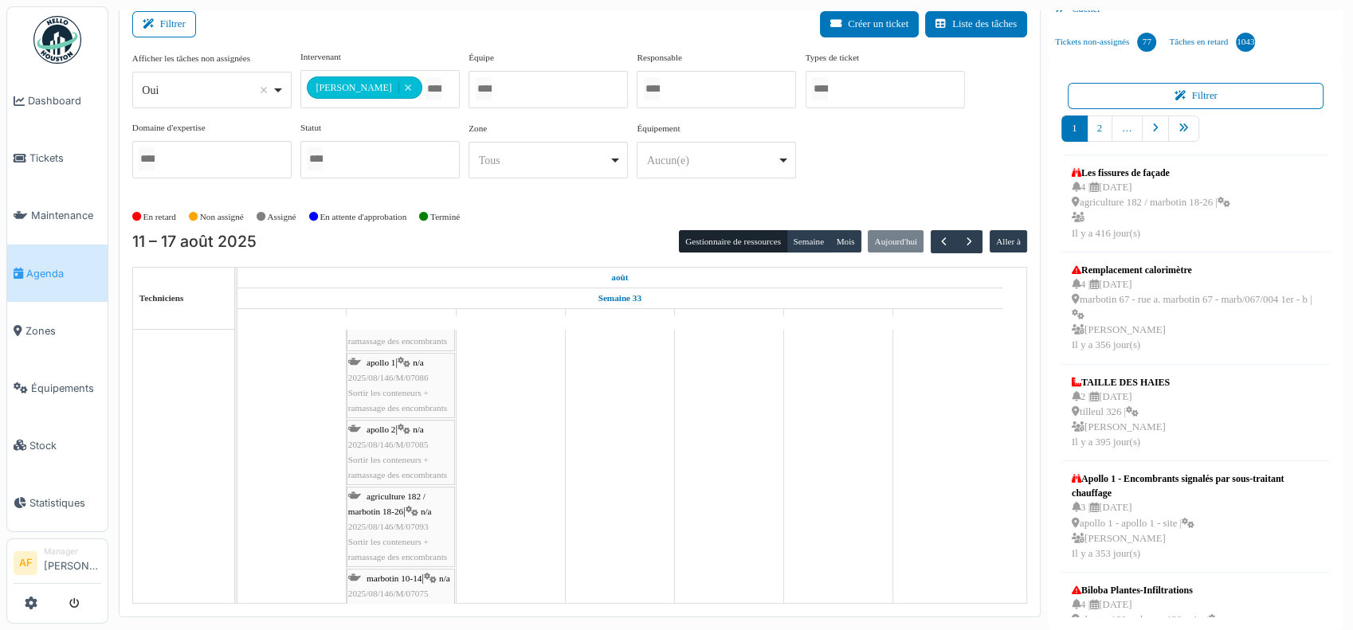
click at [56, 154] on span "Tickets" at bounding box center [65, 158] width 72 height 15
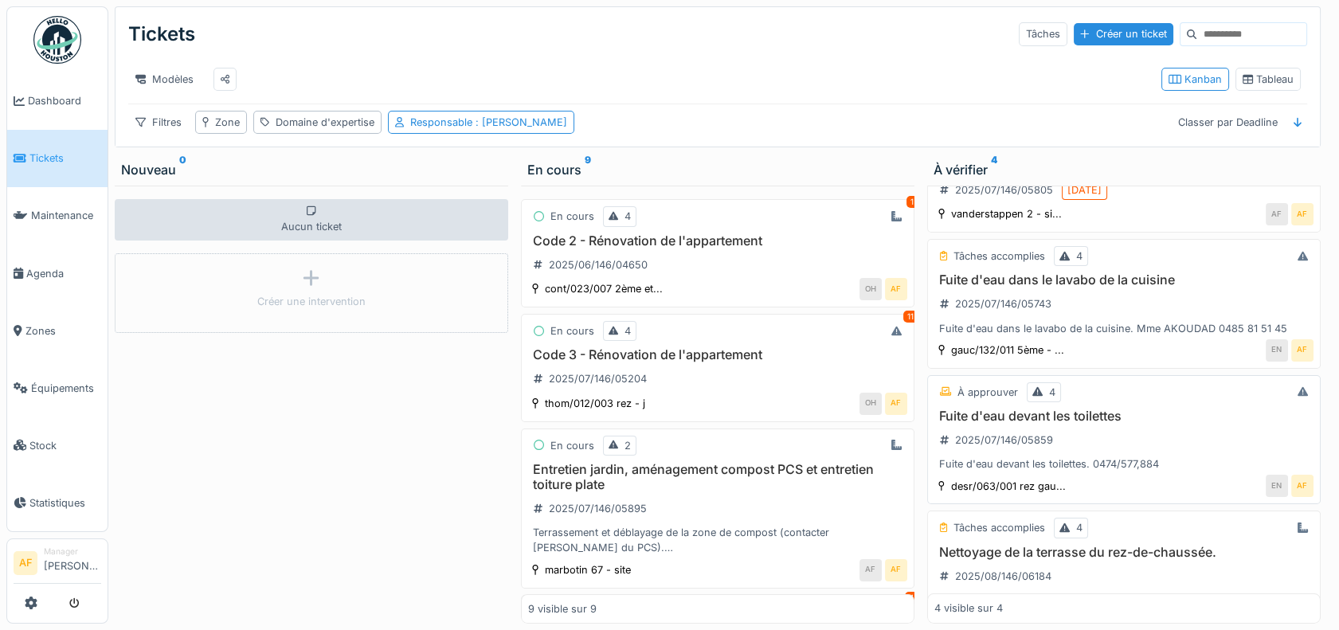
scroll to position [153, 0]
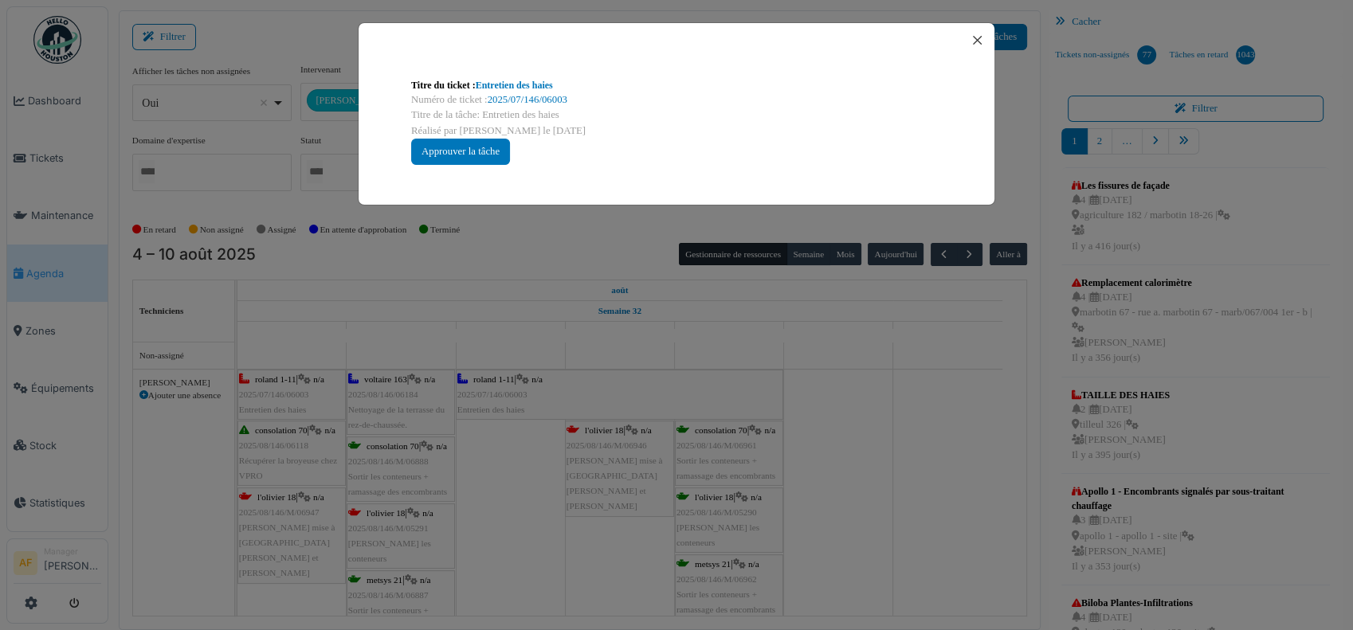
scroll to position [70, 0]
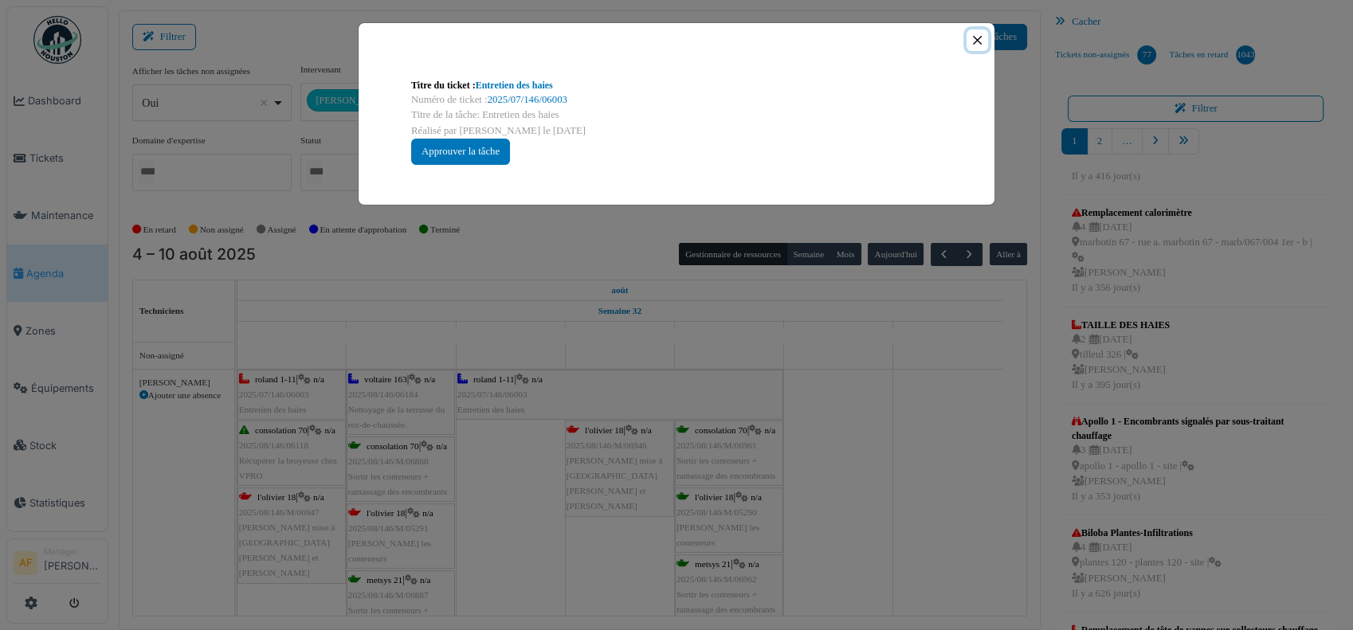
click at [977, 37] on button "Close" at bounding box center [977, 40] width 22 height 22
